Goal: Transaction & Acquisition: Download file/media

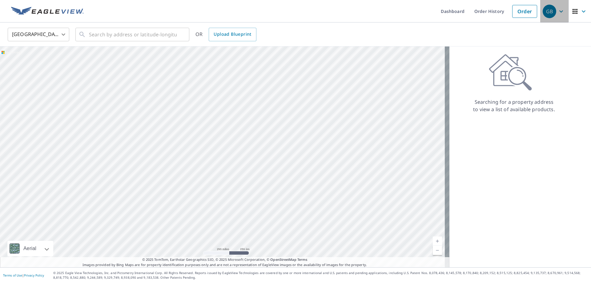
click at [559, 11] on icon "button" at bounding box center [561, 11] width 4 height 2
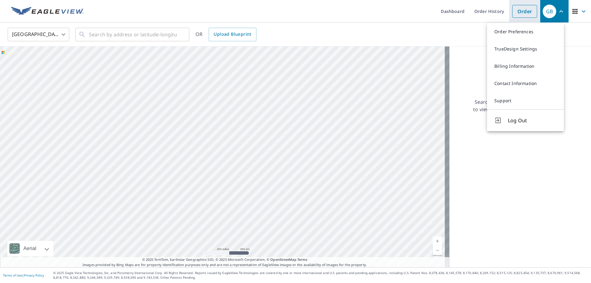
click at [516, 15] on link "Order" at bounding box center [524, 11] width 25 height 13
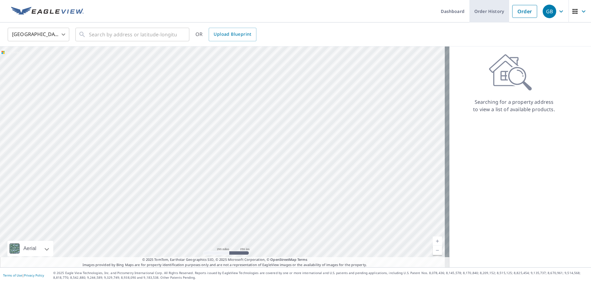
click at [484, 14] on link "Order History" at bounding box center [489, 11] width 40 height 22
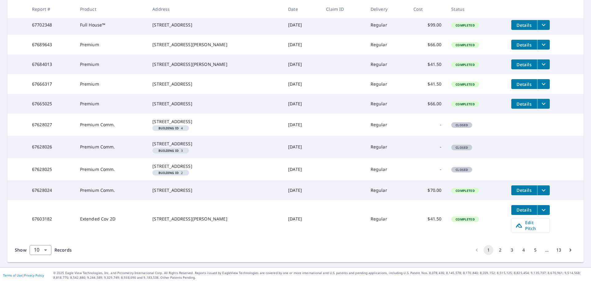
scroll to position [150, 0]
click at [495, 251] on button "2" at bounding box center [500, 250] width 10 height 10
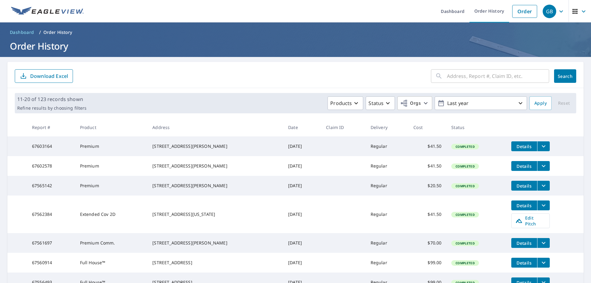
click at [542, 146] on icon "filesDropdownBtn-67603164" at bounding box center [544, 146] width 4 height 2
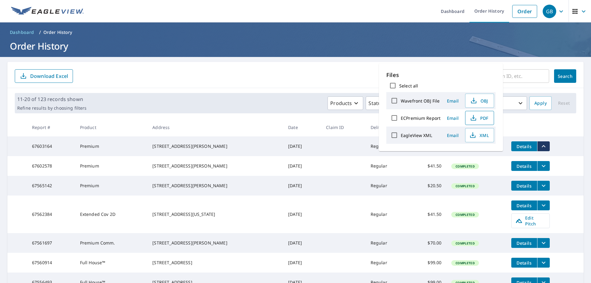
click at [481, 117] on span "PDF" at bounding box center [479, 117] width 20 height 7
